Goal: Transaction & Acquisition: Purchase product/service

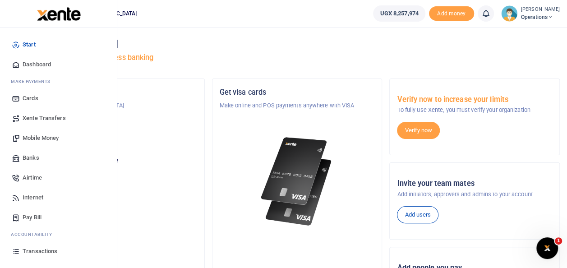
click at [45, 139] on span "Mobile Money" at bounding box center [41, 138] width 36 height 9
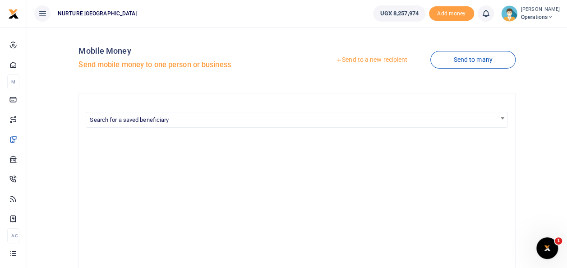
click at [357, 57] on link "Send to a new recipient" at bounding box center [372, 60] width 118 height 16
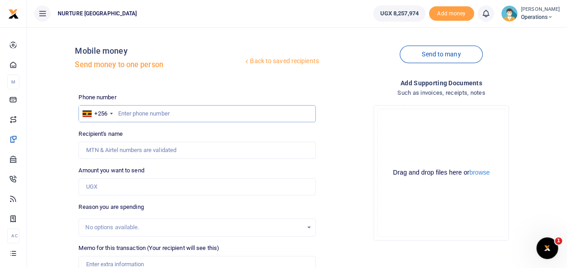
click at [144, 113] on input "text" at bounding box center [197, 113] width 237 height 17
type input "0784010049"
type input "Michael Ainebyona"
type input "0784010049"
click at [118, 188] on input "Amount you want to send" at bounding box center [197, 186] width 237 height 17
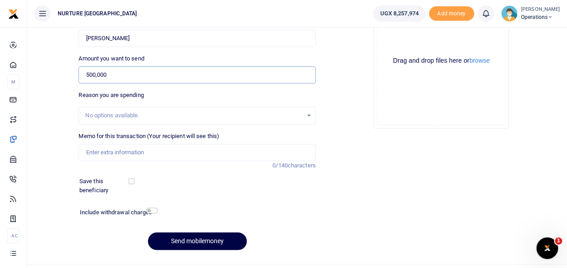
scroll to position [116, 0]
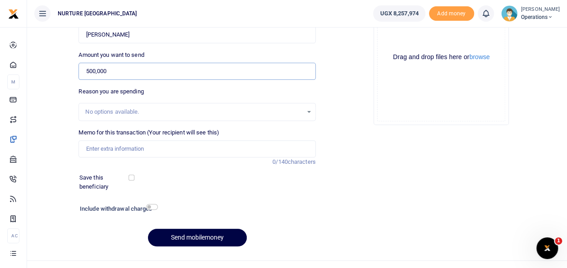
type input "500,000"
click at [117, 153] on input "Memo for this transaction (Your recipient will see this)" at bounding box center [197, 148] width 237 height 17
type input "Commission payment for disposing off old clinic generator"
click at [153, 205] on input "checkbox" at bounding box center [152, 207] width 12 height 6
checkbox input "true"
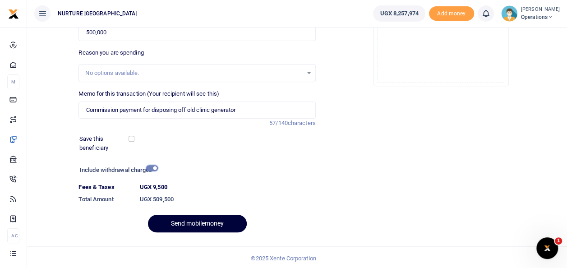
scroll to position [156, 0]
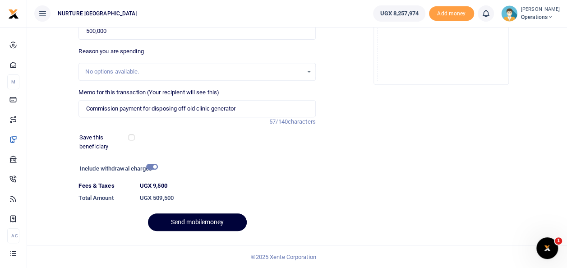
click at [169, 215] on button "Send mobilemoney" at bounding box center [197, 222] width 99 height 18
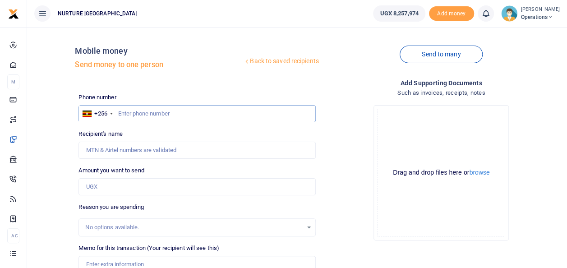
click at [148, 114] on input "text" at bounding box center [197, 113] width 237 height 17
type input "0779544768"
type input "Dennis Basome"
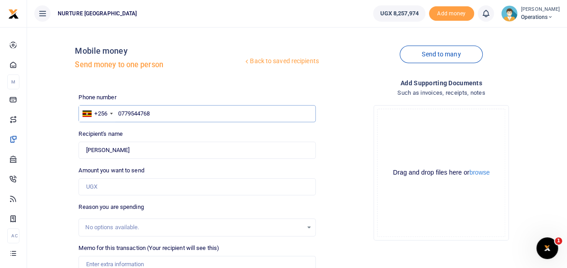
type input "0779544768"
click at [109, 185] on input "Amount you want to send" at bounding box center [197, 186] width 237 height 17
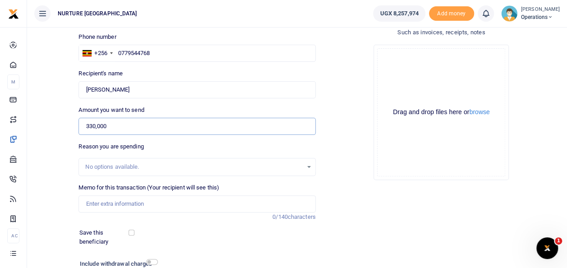
scroll to position [61, 0]
type input "330,000"
click at [128, 203] on input "Memo for this transaction (Your recipient will see this)" at bounding box center [197, 203] width 237 height 17
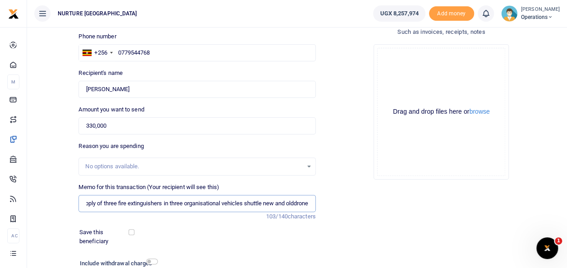
scroll to position [0, 45]
click at [273, 201] on input "Payment for supply of three fire extinguishers in three organisational vehicles…" at bounding box center [197, 203] width 237 height 17
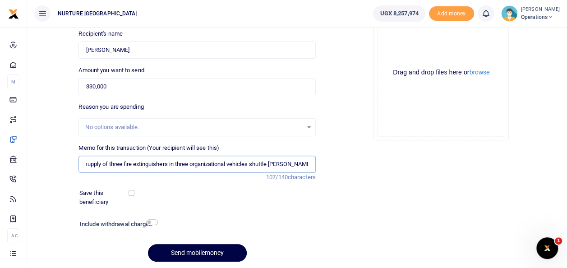
type input "Payment for supply of three fire extinguishers in three organizational vehicles…"
click at [152, 226] on h6 "Include withdrawal charges" at bounding box center [117, 224] width 74 height 7
click at [152, 221] on input "checkbox" at bounding box center [152, 222] width 12 height 6
checkbox input "true"
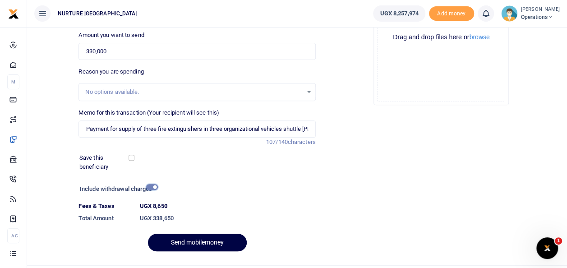
scroll to position [156, 0]
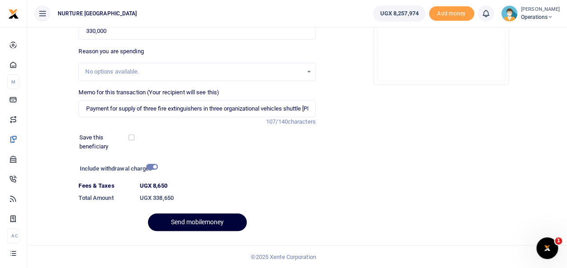
click at [199, 220] on button "Send mobilemoney" at bounding box center [197, 222] width 99 height 18
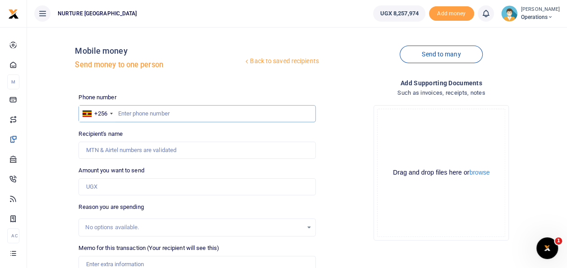
click at [153, 111] on input "text" at bounding box center [197, 113] width 237 height 17
type input "0750916272"
click at [122, 188] on input "Amount you want to send" at bounding box center [197, 186] width 237 height 17
type input "4,2500"
type input "Muhammed Kiberu"
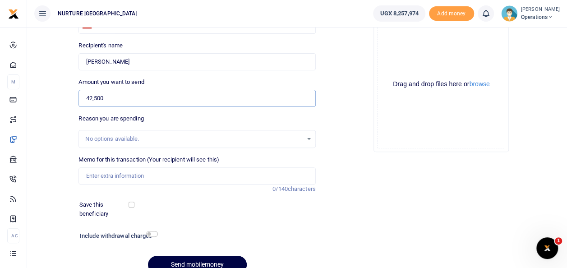
scroll to position [89, 0]
type input "42,500"
click at [128, 174] on input "Memo for this transaction (Your recipient will see this)" at bounding box center [197, 175] width 237 height 17
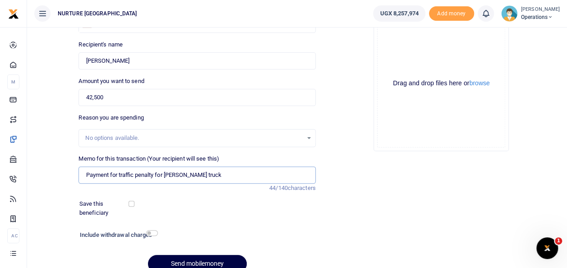
type input "Payment for traffic penalty for canter truck"
click at [150, 233] on input "checkbox" at bounding box center [152, 233] width 12 height 6
checkbox input "true"
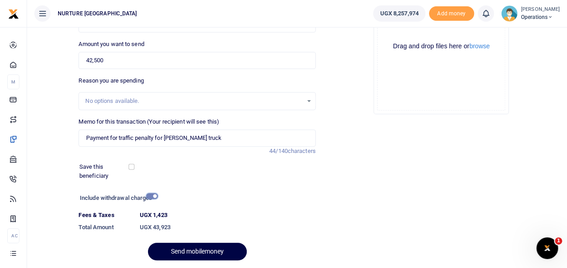
scroll to position [127, 0]
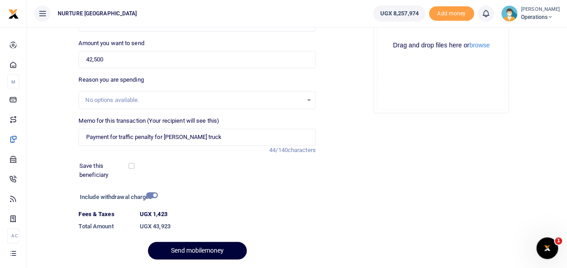
click at [180, 250] on button "Send mobilemoney" at bounding box center [197, 251] width 99 height 18
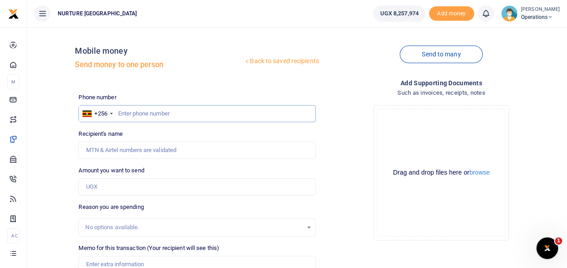
click at [132, 111] on input "text" at bounding box center [197, 113] width 237 height 17
paste input "758 72 61 59"
click at [116, 114] on input "758 72 61 59" at bounding box center [197, 113] width 237 height 17
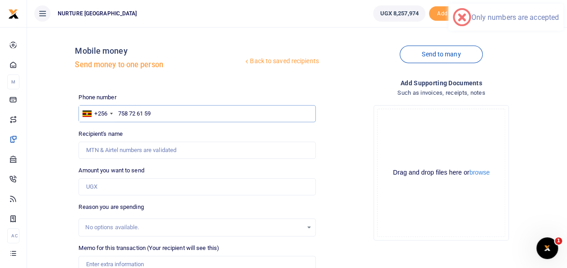
click at [132, 112] on input "758 72 61 59" at bounding box center [197, 113] width 237 height 17
click at [131, 113] on input "758 72 61 59" at bounding box center [197, 113] width 237 height 17
click at [136, 113] on input "75872 61 59" at bounding box center [197, 113] width 237 height 17
click at [143, 113] on input "7587261 59" at bounding box center [197, 113] width 237 height 17
type input "758726159"
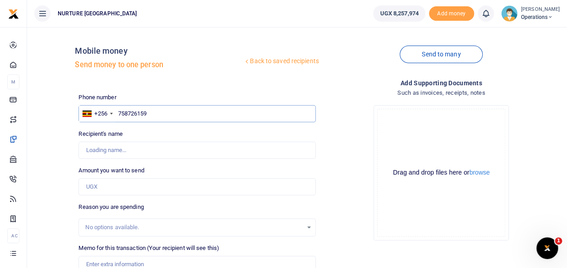
type input "Brian Bakiha"
type input "758726159"
click at [110, 183] on input "Amount you want to send" at bounding box center [197, 186] width 237 height 17
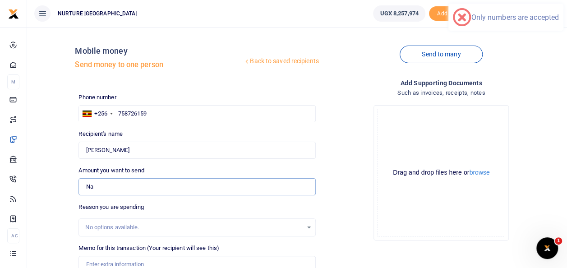
type input "N"
type input "0"
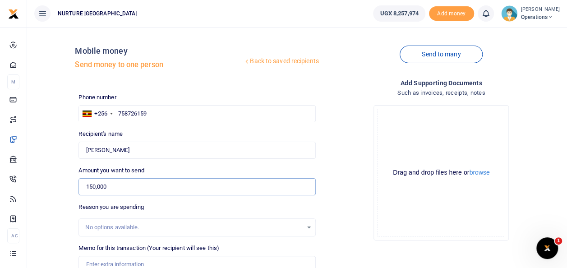
scroll to position [28, 0]
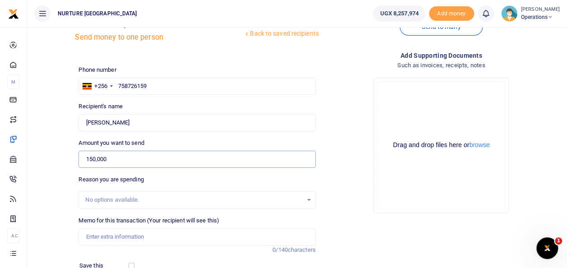
type input "150,000"
click at [116, 235] on input "Memo for this transaction (Your recipient will see this)" at bounding box center [197, 236] width 237 height 17
type input "Pay"
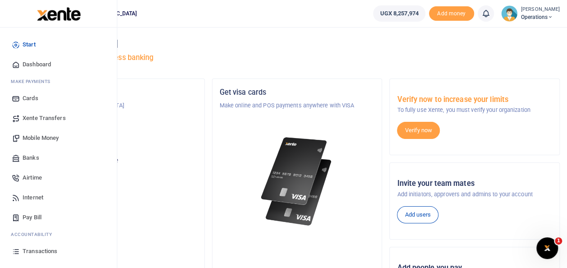
click at [37, 134] on span "Mobile Money" at bounding box center [41, 138] width 36 height 9
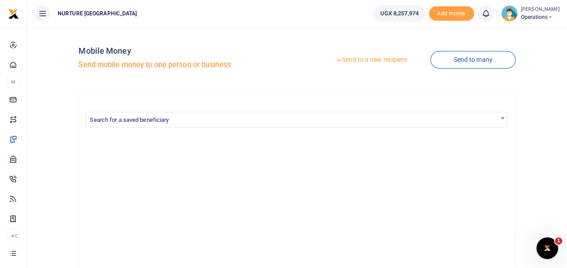
click at [370, 59] on link "Send to a new recipient" at bounding box center [372, 60] width 118 height 16
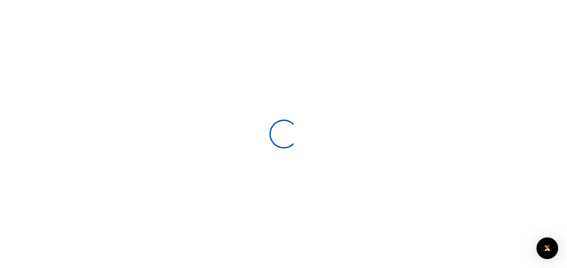
select select
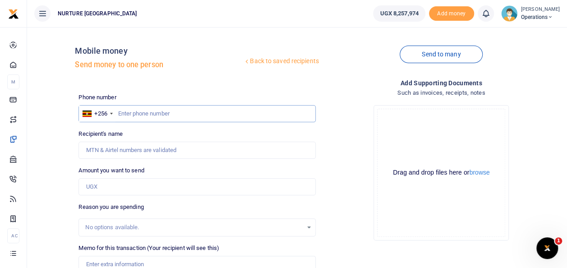
click at [140, 113] on input "text" at bounding box center [197, 113] width 237 height 17
paste input "758 72 61 59"
click at [118, 114] on input "758 72 61 59" at bounding box center [197, 113] width 237 height 17
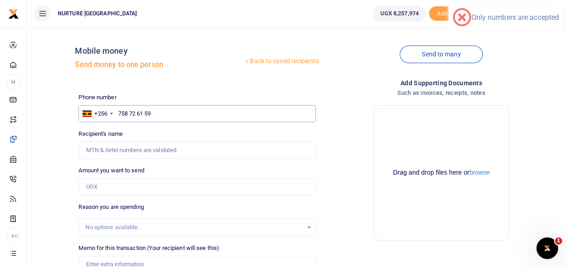
click at [130, 113] on input "758 72 61 59" at bounding box center [197, 113] width 237 height 17
click at [136, 113] on input "75872 61 59" at bounding box center [197, 113] width 237 height 17
click at [142, 113] on input "7587261 59" at bounding box center [197, 113] width 237 height 17
type input "758726159"
click at [119, 184] on input "Amount you want to send" at bounding box center [197, 186] width 237 height 17
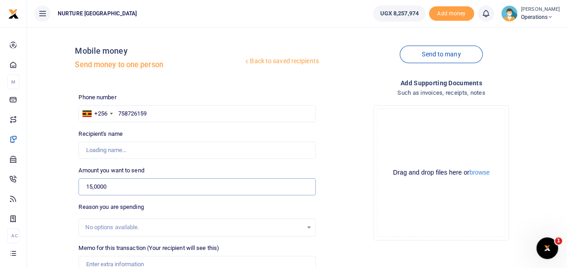
type input "150,000"
type input "Brian Bakiha"
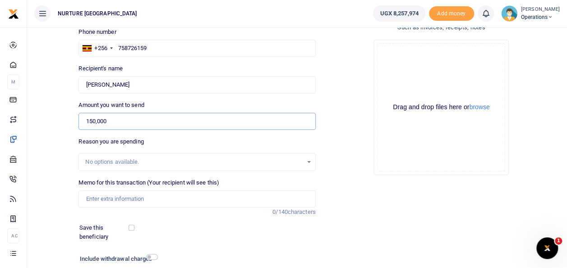
type input "150,000"
click at [133, 199] on input "Memo for this transaction (Your recipient will see this)" at bounding box center [197, 198] width 237 height 17
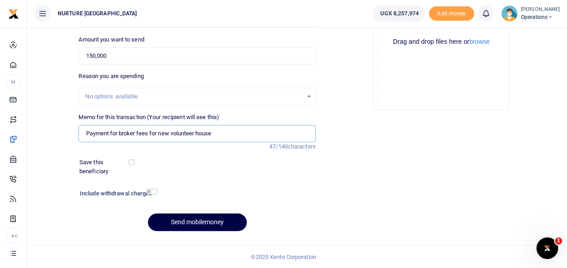
type input "Payment for broker fees for new volunteer house"
click at [147, 193] on input "checkbox" at bounding box center [152, 192] width 12 height 6
checkbox input "true"
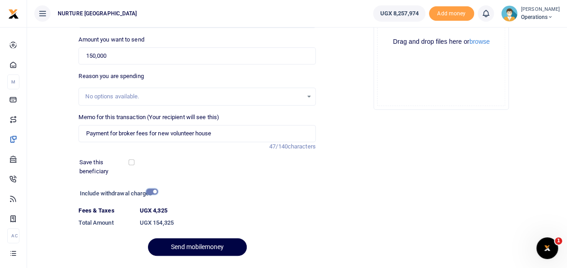
scroll to position [156, 0]
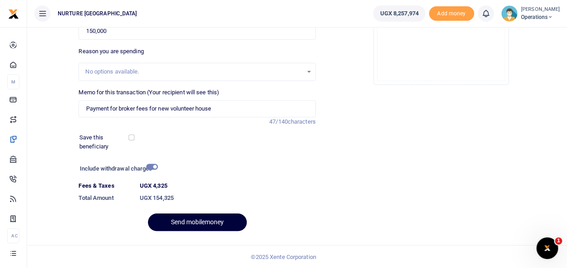
click at [199, 218] on button "Send mobilemoney" at bounding box center [197, 222] width 99 height 18
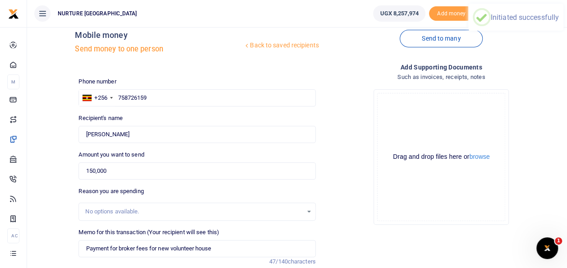
scroll to position [0, 0]
